Goal: Task Accomplishment & Management: Manage account settings

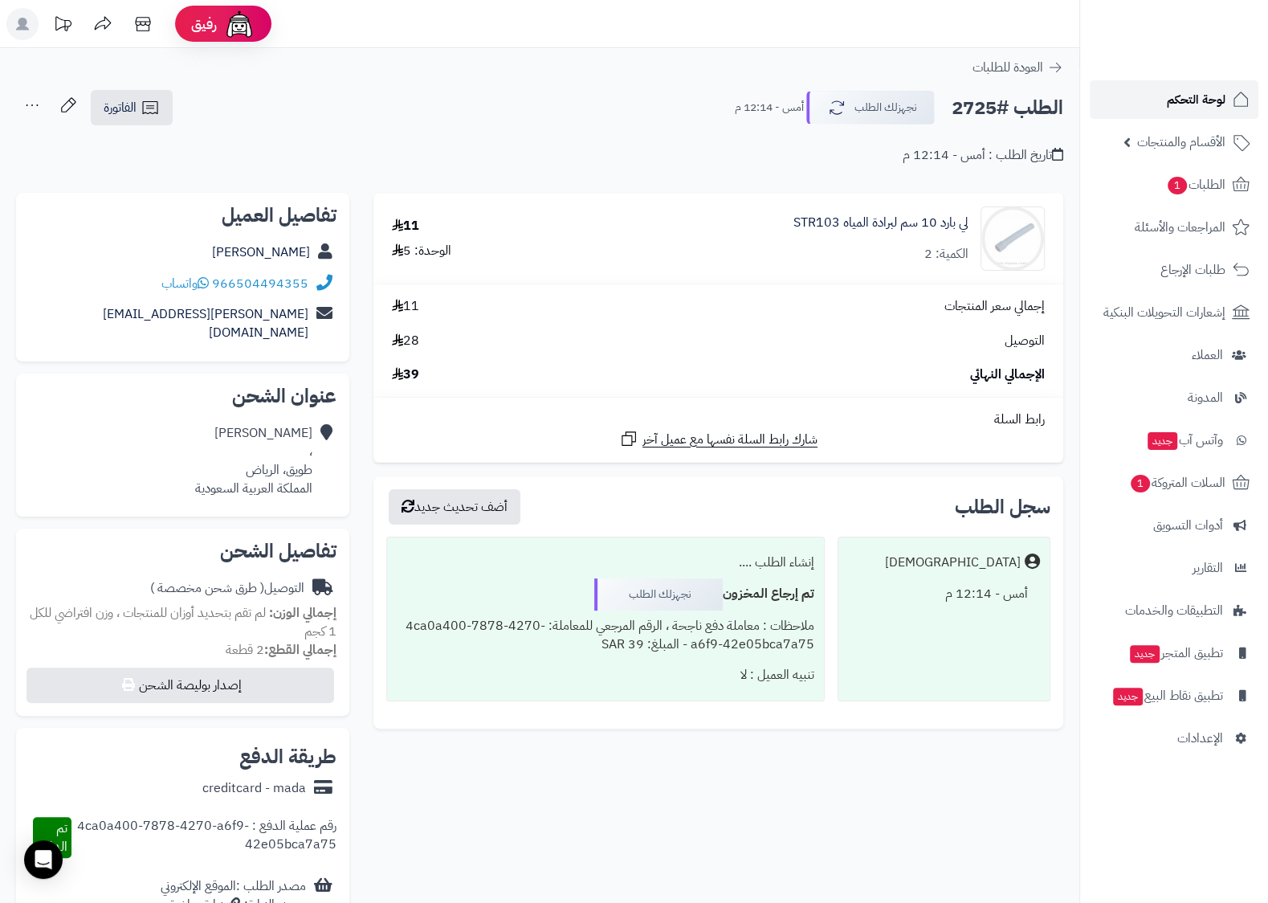
click at [1209, 89] on span "لوحة التحكم" at bounding box center [1196, 99] width 59 height 22
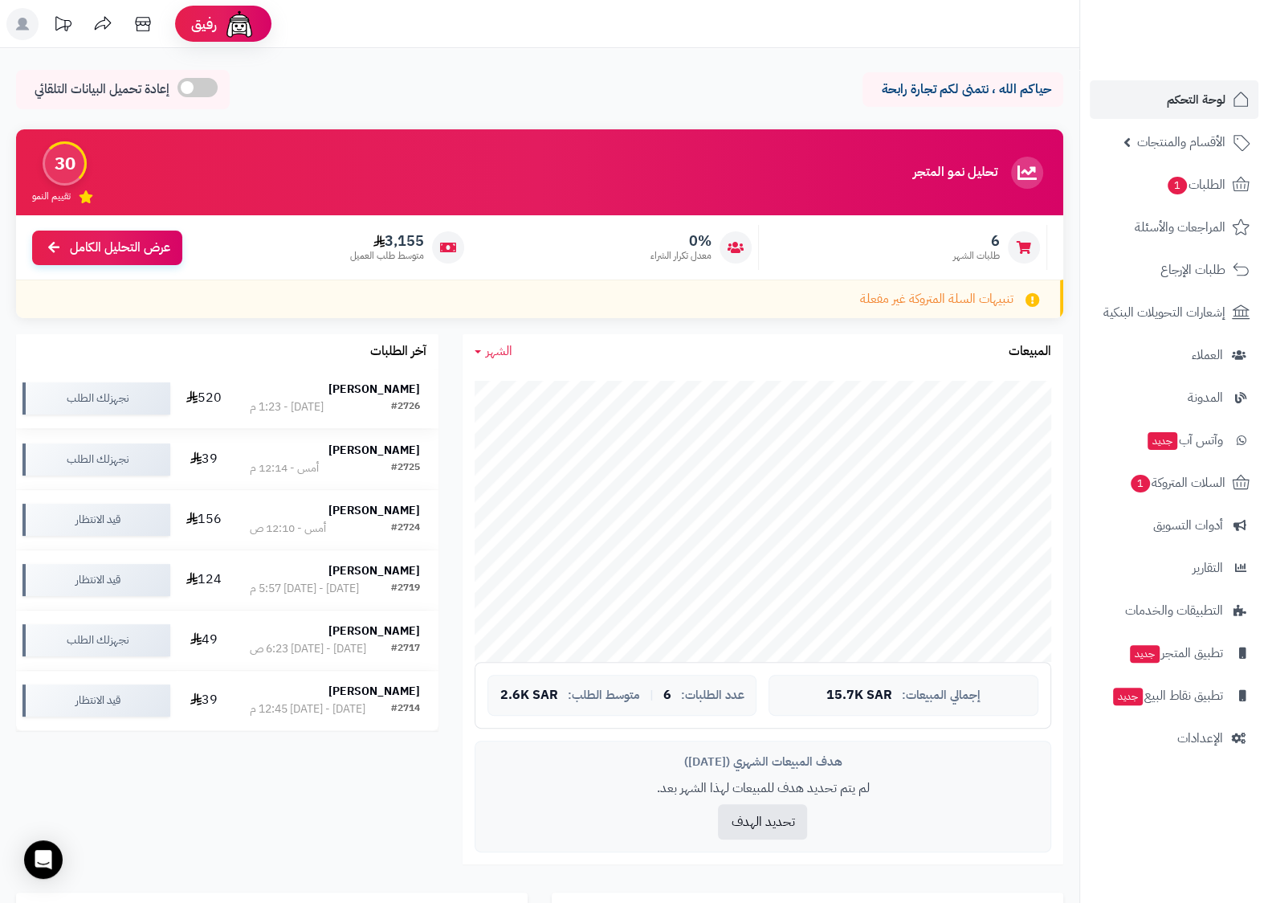
click at [250, 404] on div "[DATE] - 1:23 م" at bounding box center [287, 407] width 74 height 16
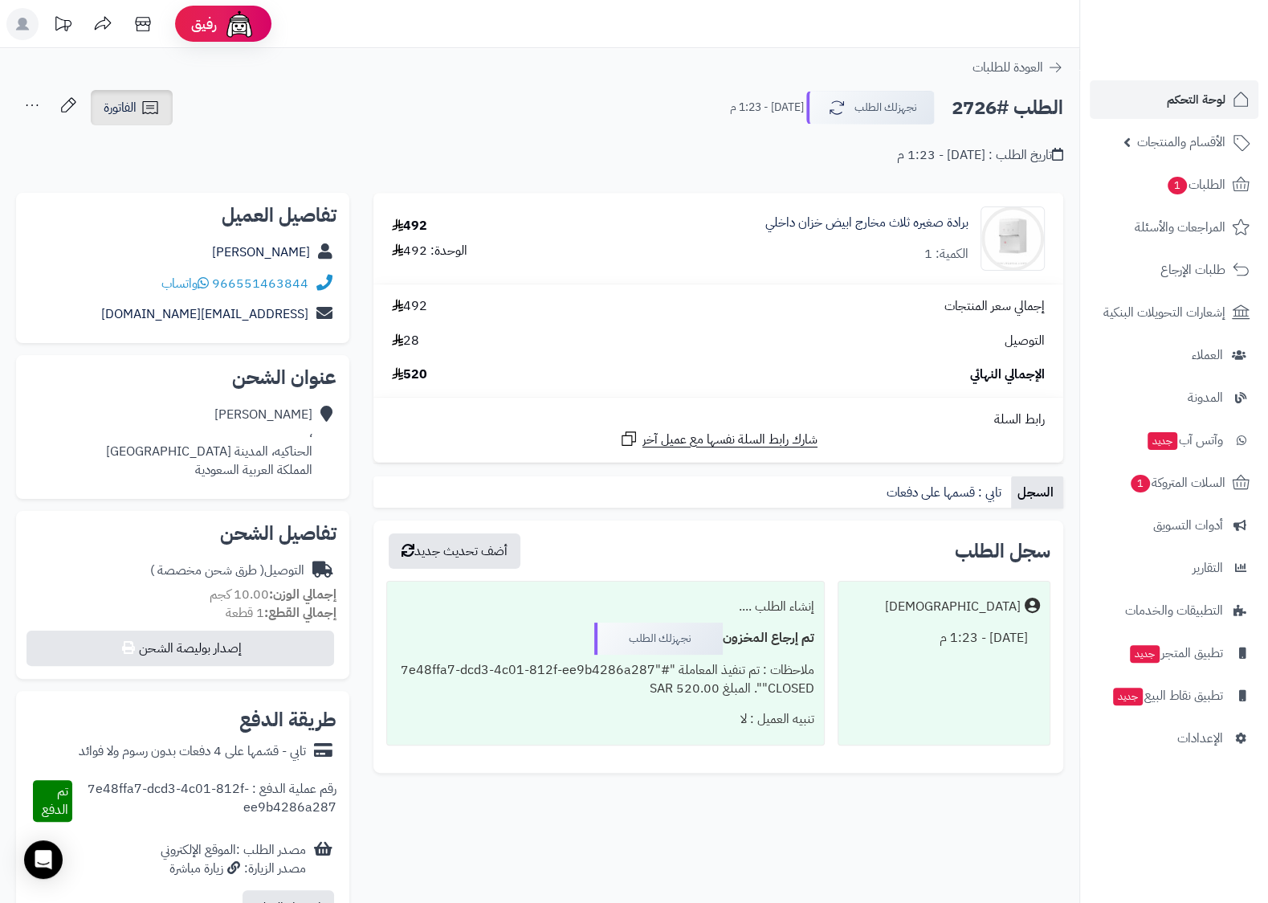
click at [121, 104] on span "الفاتورة" at bounding box center [120, 107] width 33 height 19
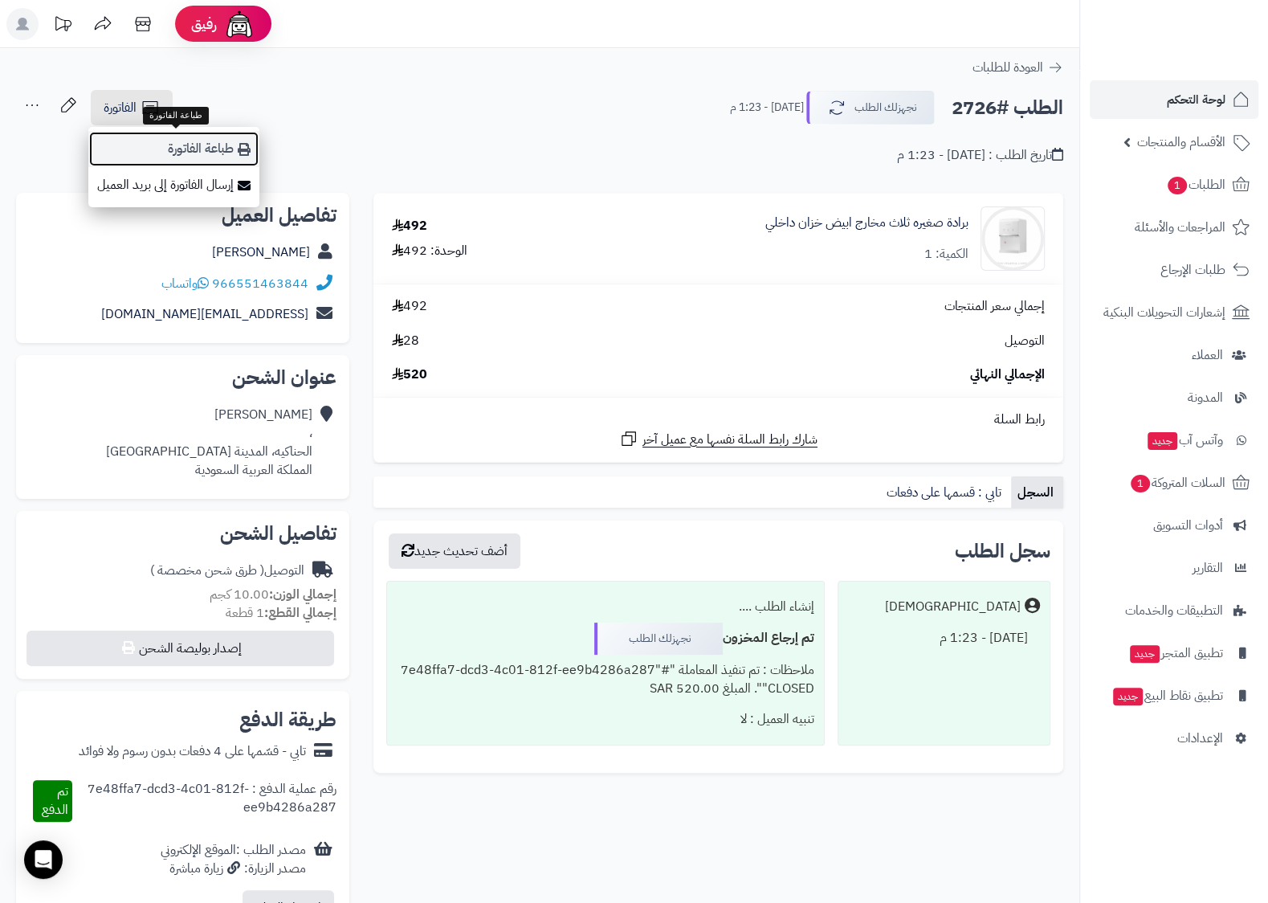
click at [226, 152] on link "طباعة الفاتورة" at bounding box center [173, 149] width 171 height 36
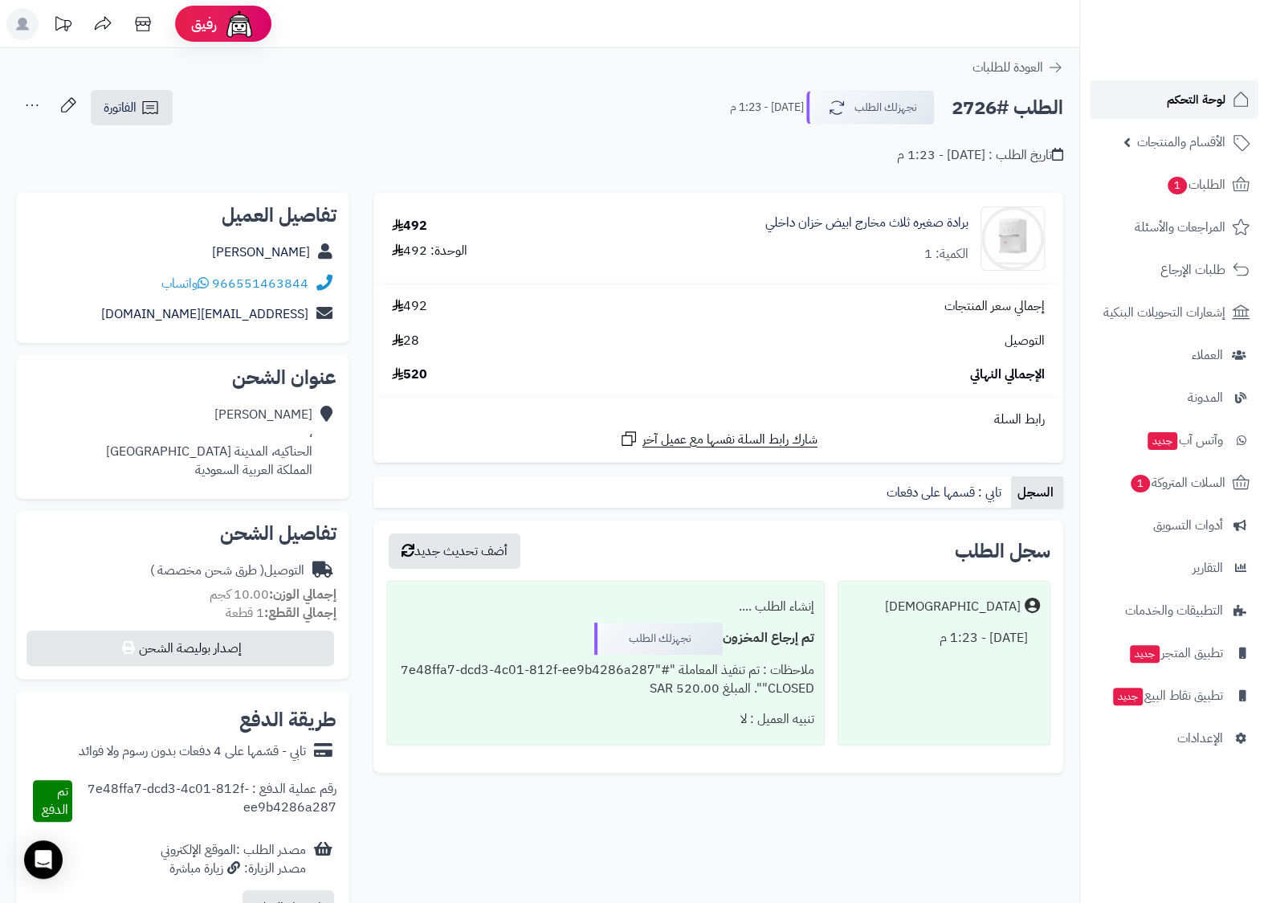
click at [1201, 93] on span "لوحة التحكم" at bounding box center [1196, 99] width 59 height 22
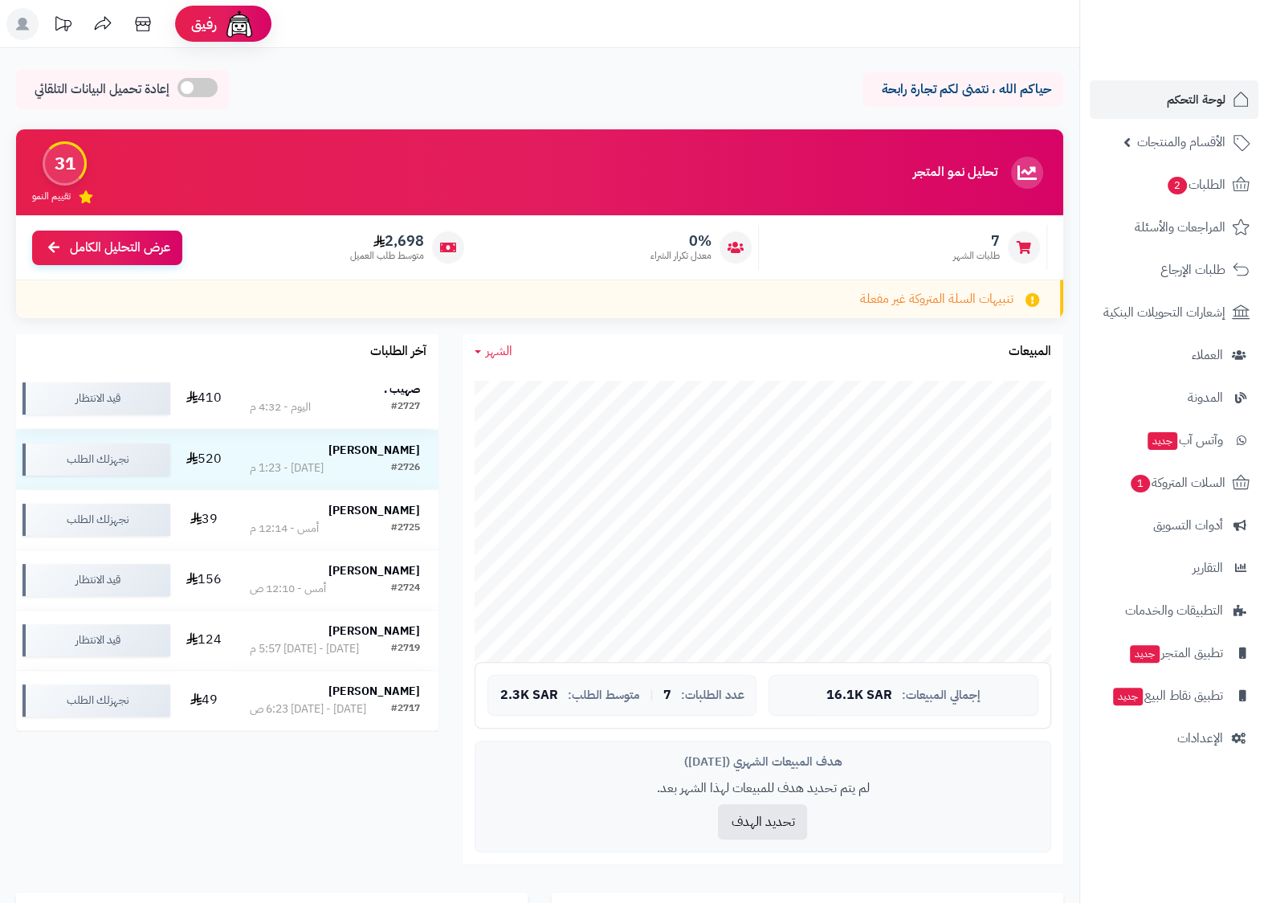
click at [253, 398] on div "صهيب ." at bounding box center [335, 390] width 170 height 18
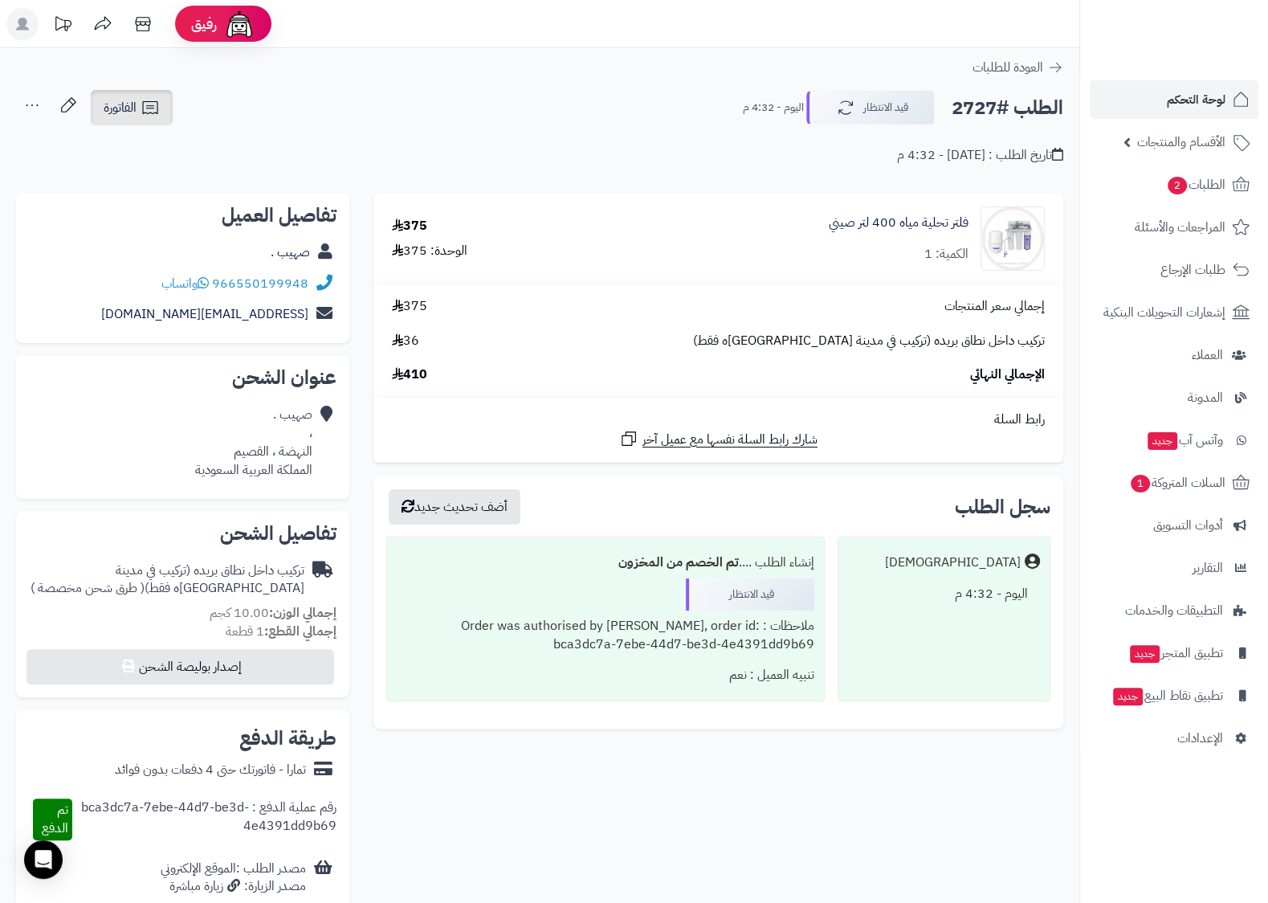
click at [141, 113] on link "الفاتورة" at bounding box center [132, 107] width 82 height 35
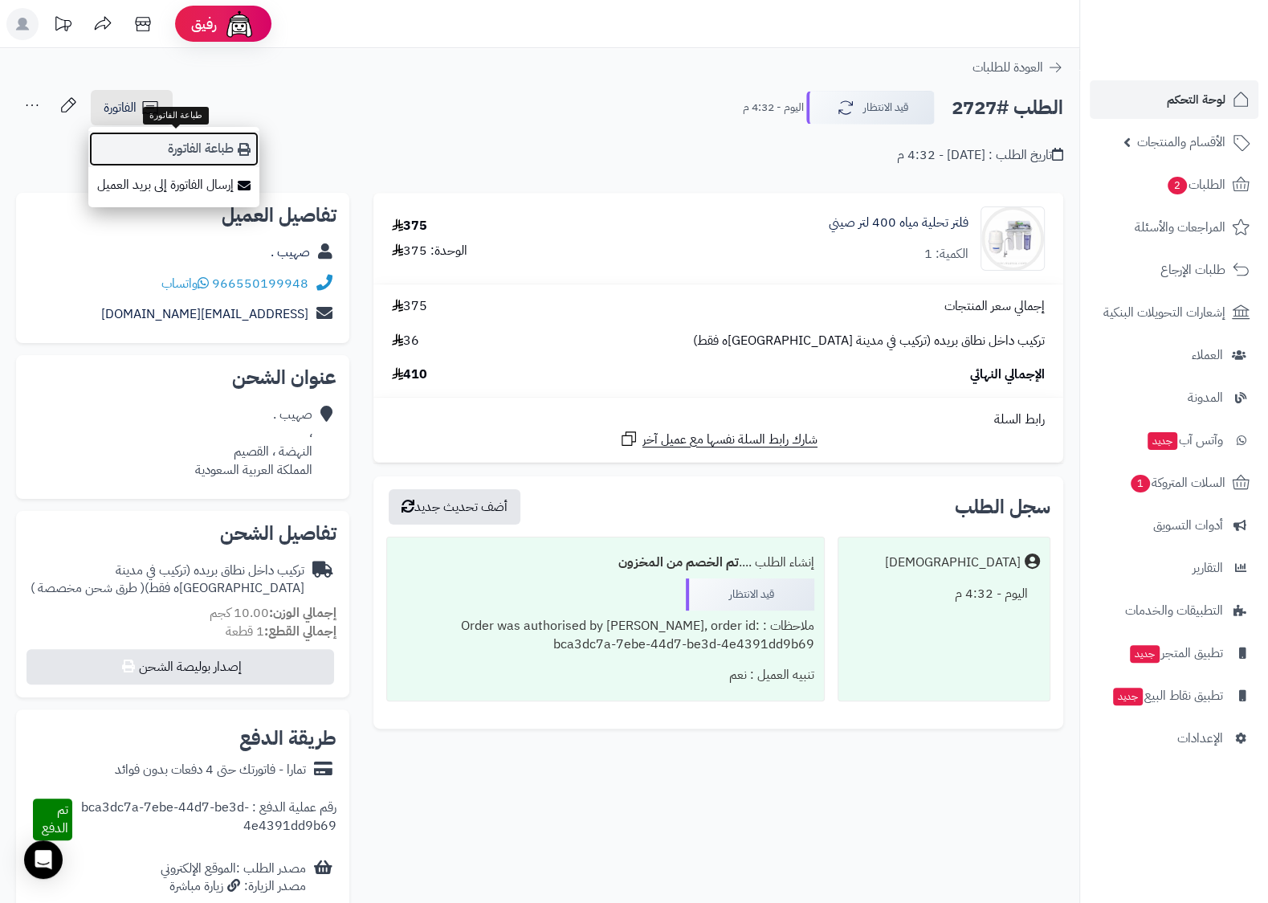
click at [177, 145] on link "طباعة الفاتورة" at bounding box center [173, 149] width 171 height 36
